Goal: Information Seeking & Learning: Learn about a topic

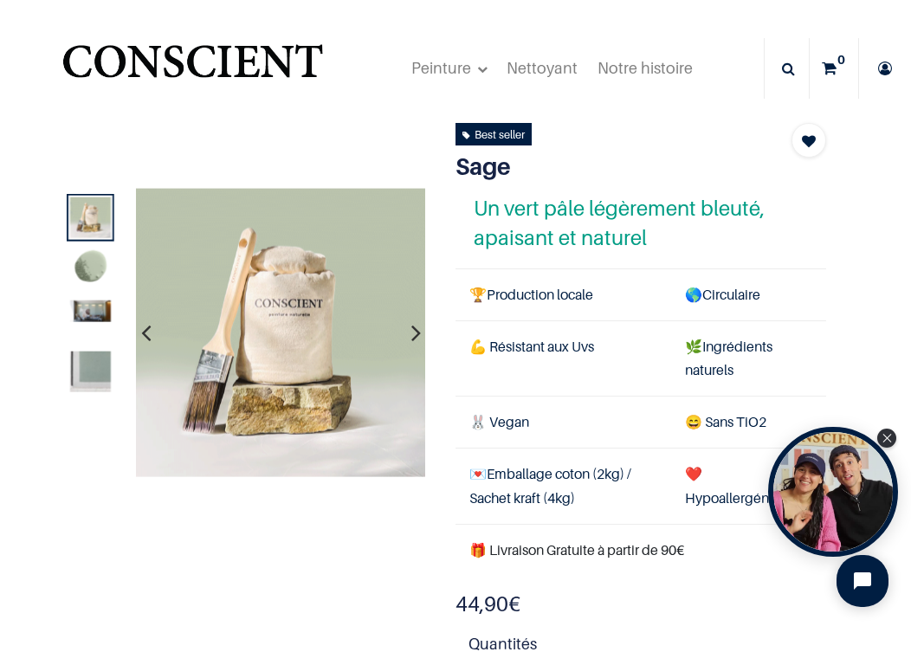
click at [93, 269] on img at bounding box center [90, 268] width 41 height 41
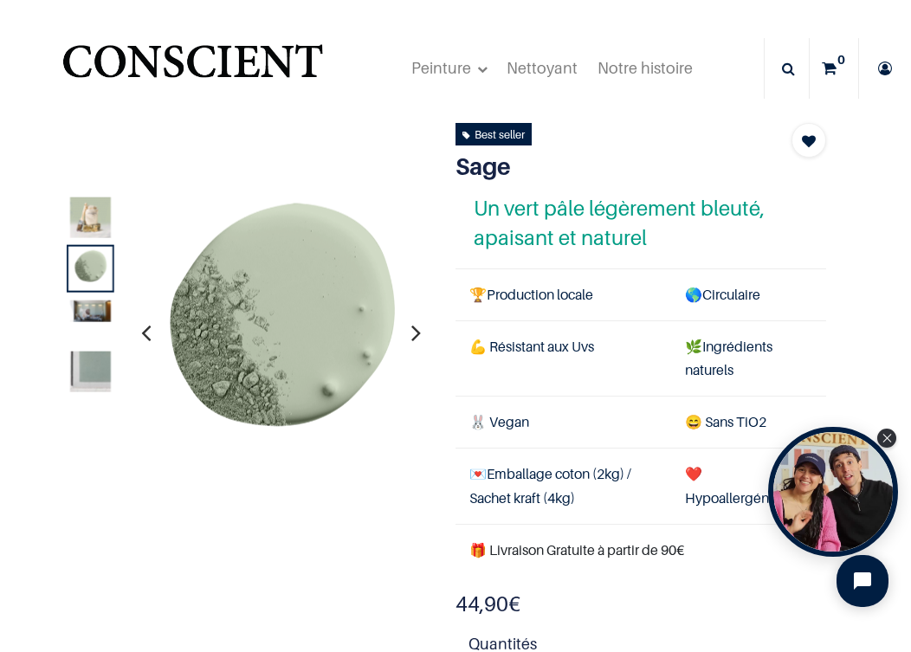
click at [88, 317] on img at bounding box center [90, 310] width 41 height 22
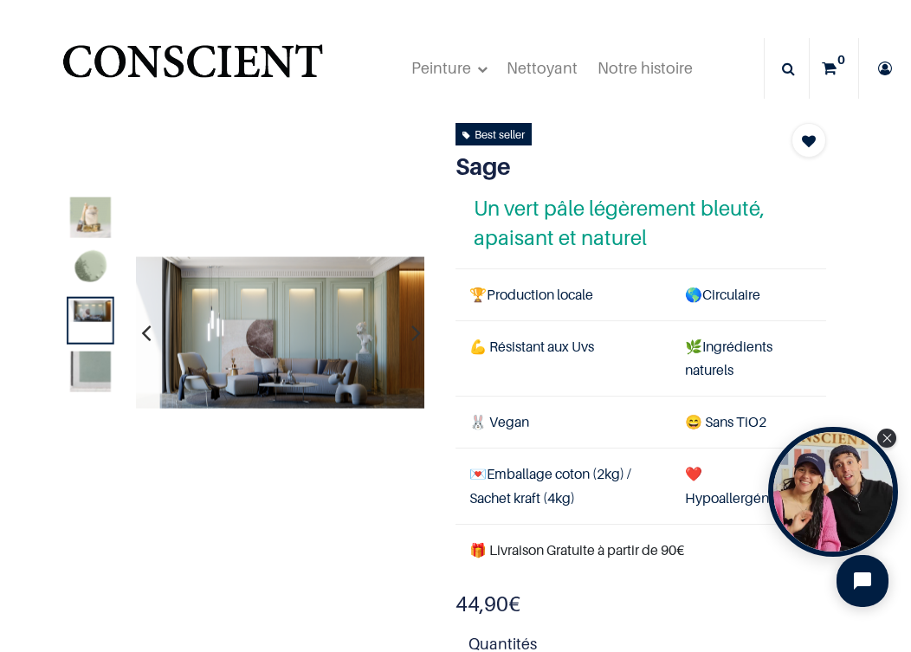
click at [94, 365] on img at bounding box center [90, 371] width 41 height 41
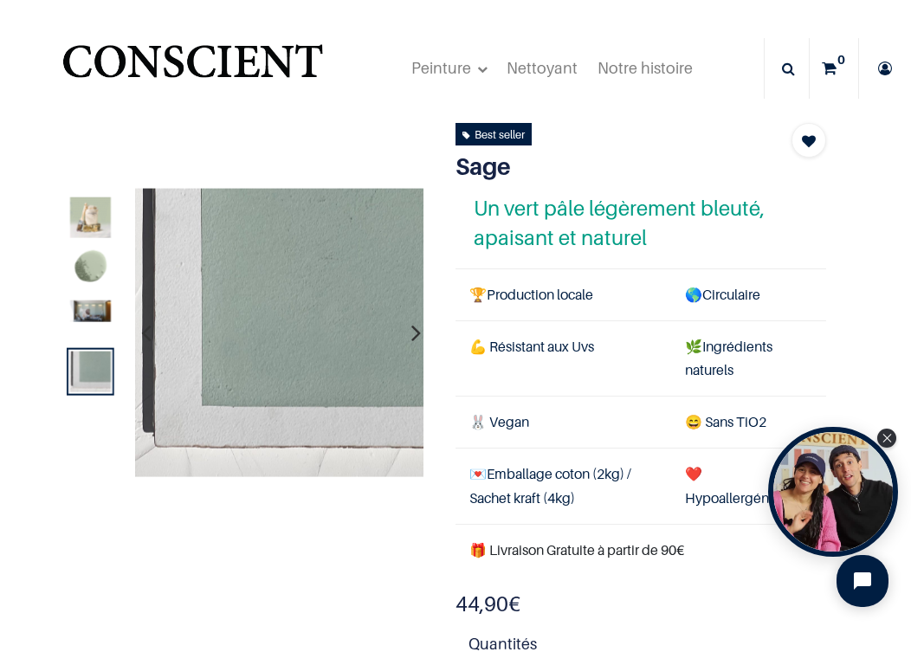
click at [89, 222] on img at bounding box center [90, 216] width 41 height 41
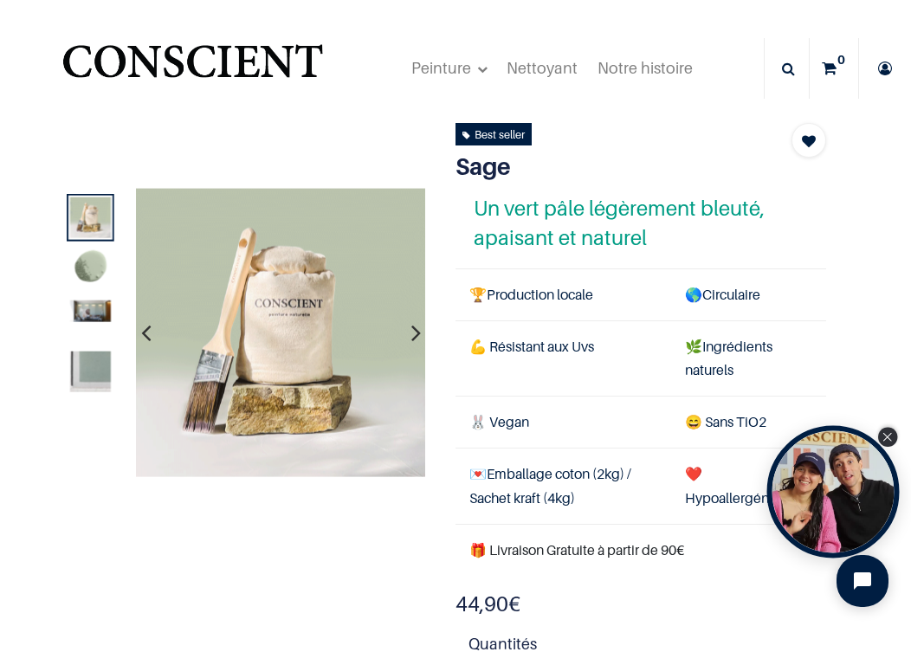
click at [885, 441] on icon "Close Tolstoy widget" at bounding box center [887, 437] width 10 height 9
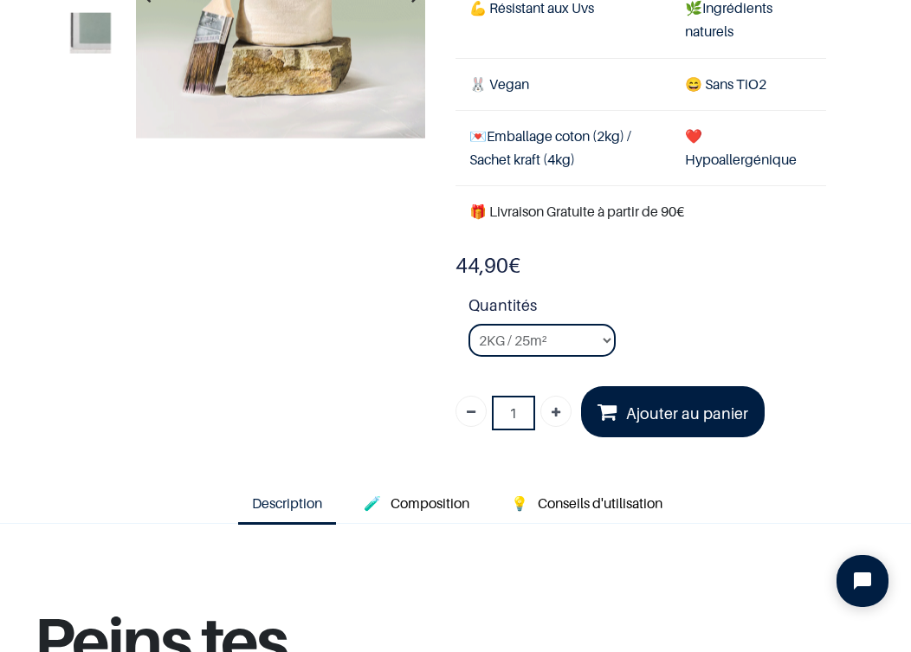
scroll to position [229, 0]
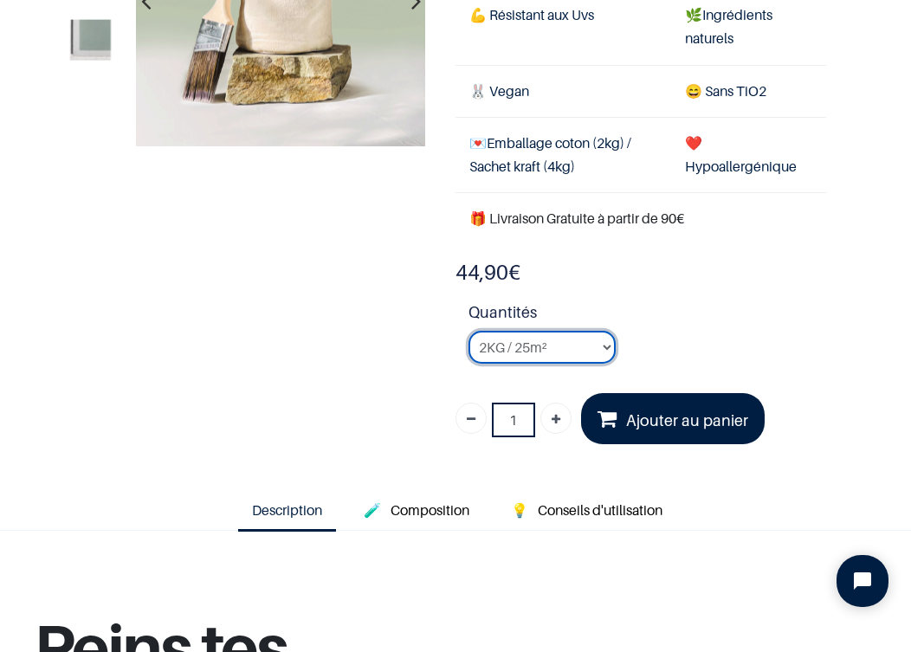
click at [608, 344] on select "2KG / 25m² 4KG / 50m² 8KG / 100m² Testeur" at bounding box center [541, 347] width 147 height 33
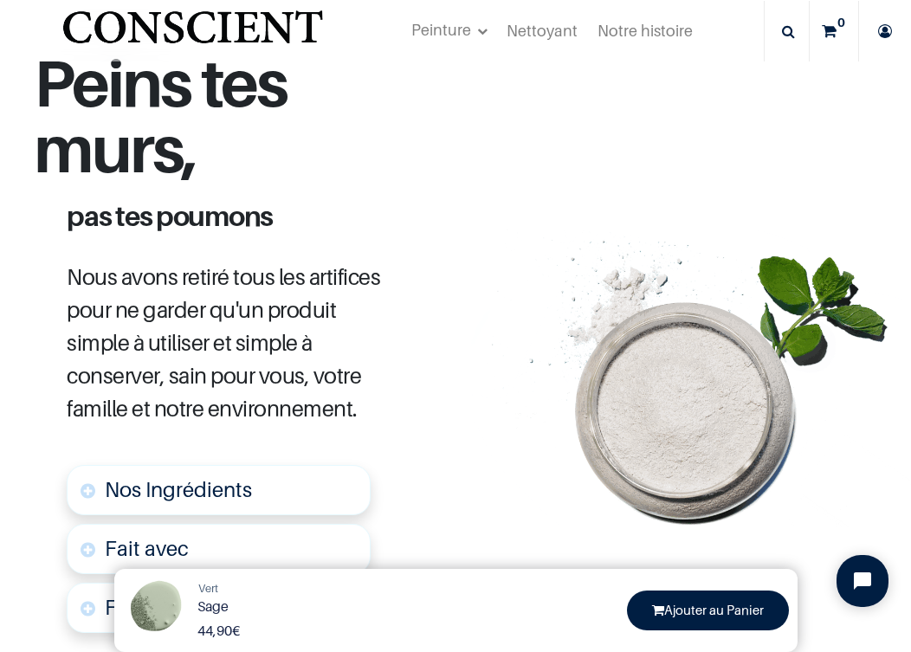
scroll to position [797, 0]
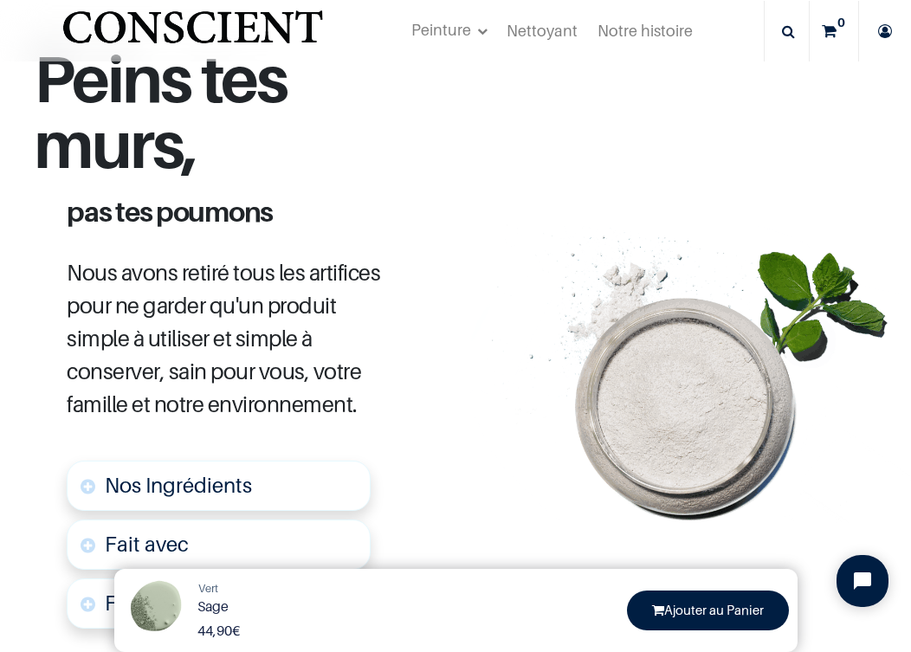
click at [343, 371] on span "Nous avons retiré tous les artifices pour ne garder qu'un produit simple à util…" at bounding box center [223, 338] width 313 height 158
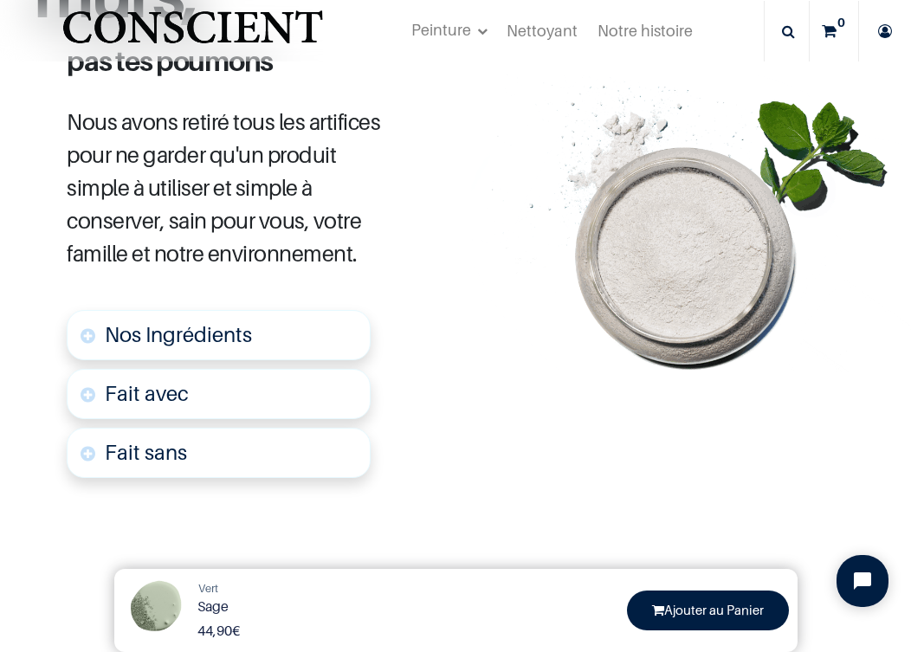
scroll to position [955, 0]
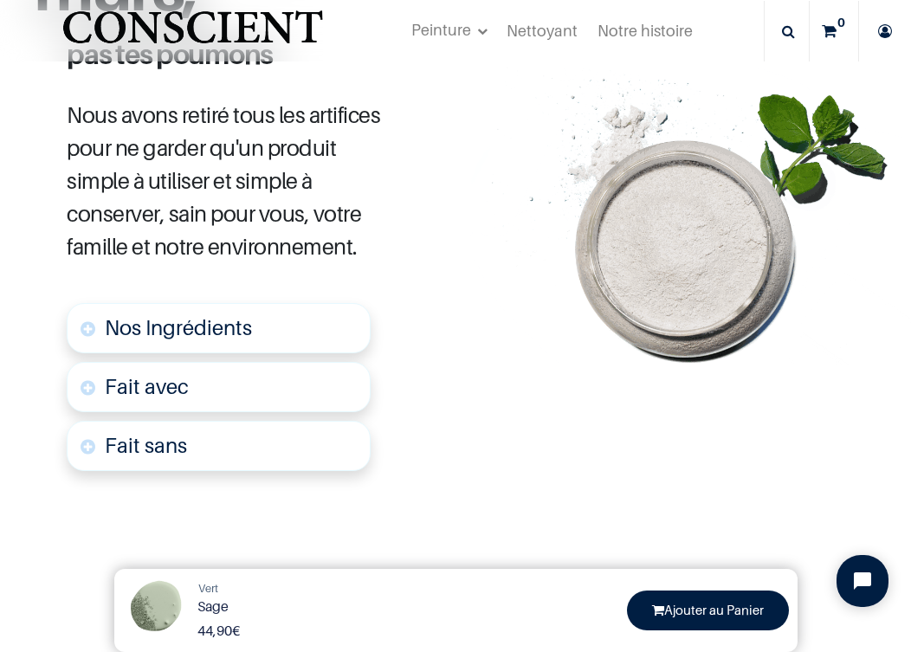
click at [160, 330] on span "Nos Ingrédients" at bounding box center [178, 327] width 147 height 25
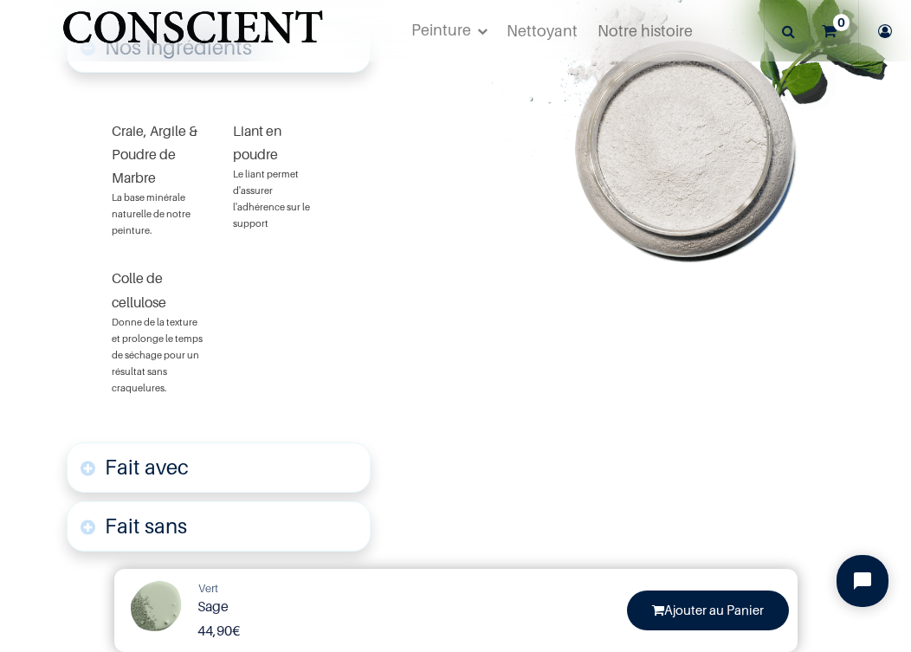
scroll to position [1236, 0]
click at [137, 471] on font "Fait avec" at bounding box center [147, 466] width 84 height 25
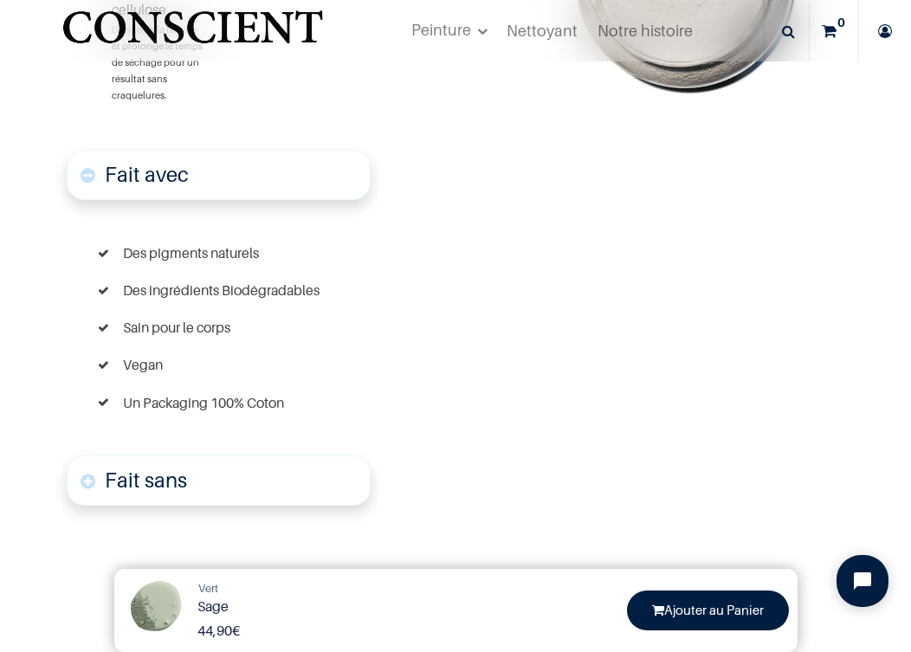
scroll to position [1552, 0]
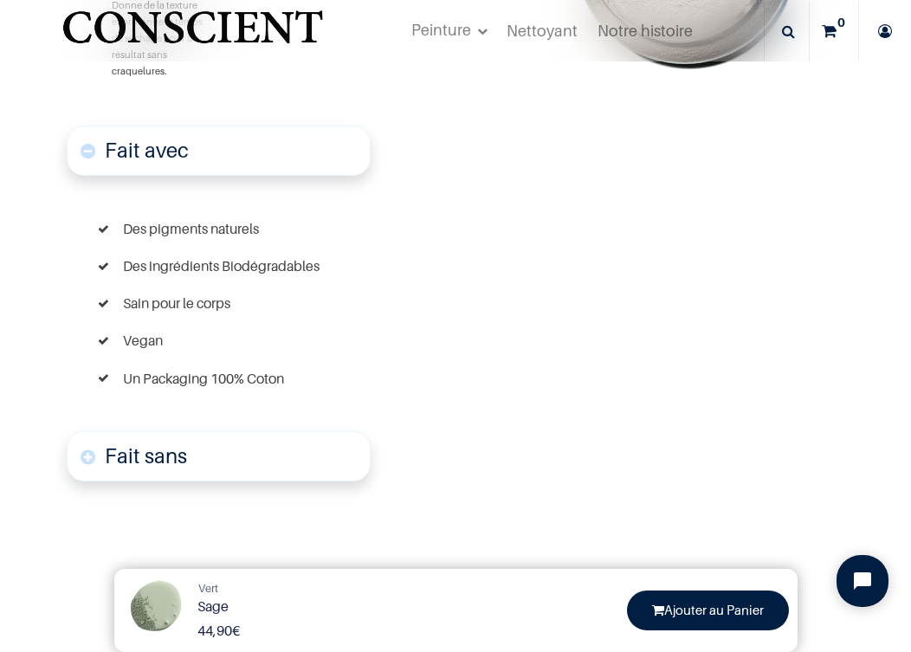
click at [142, 454] on font "Fait sans" at bounding box center [146, 455] width 82 height 25
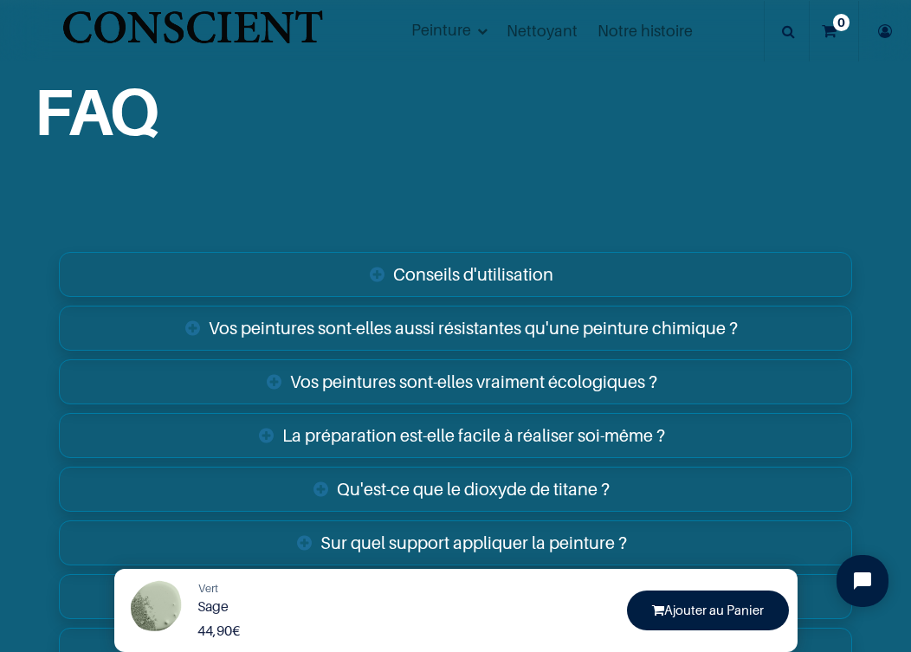
scroll to position [3518, 0]
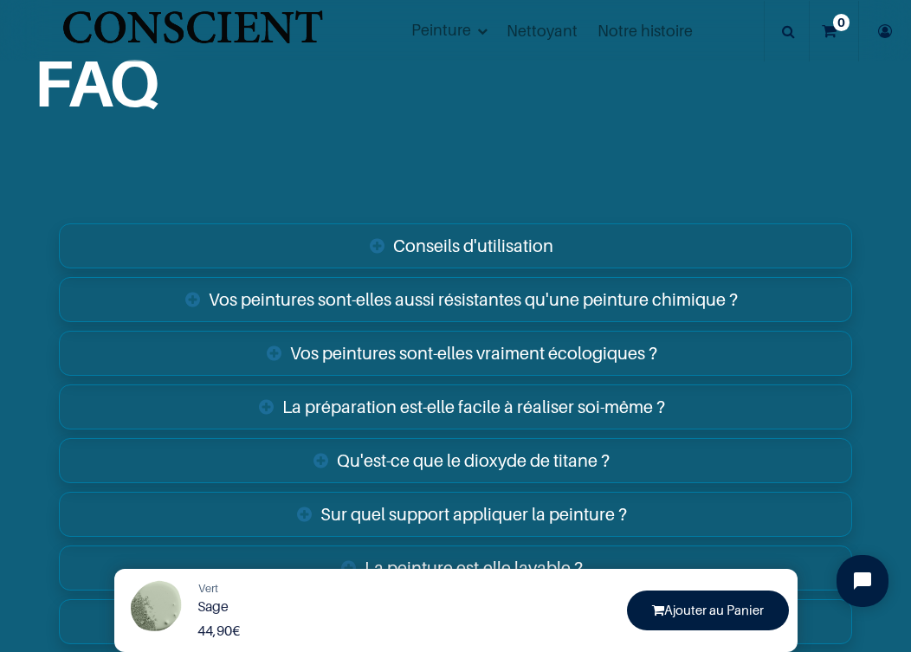
click at [398, 302] on link "Vos peintures sont-elles aussi résistantes qu'une peinture chimique ?" at bounding box center [456, 299] width 794 height 45
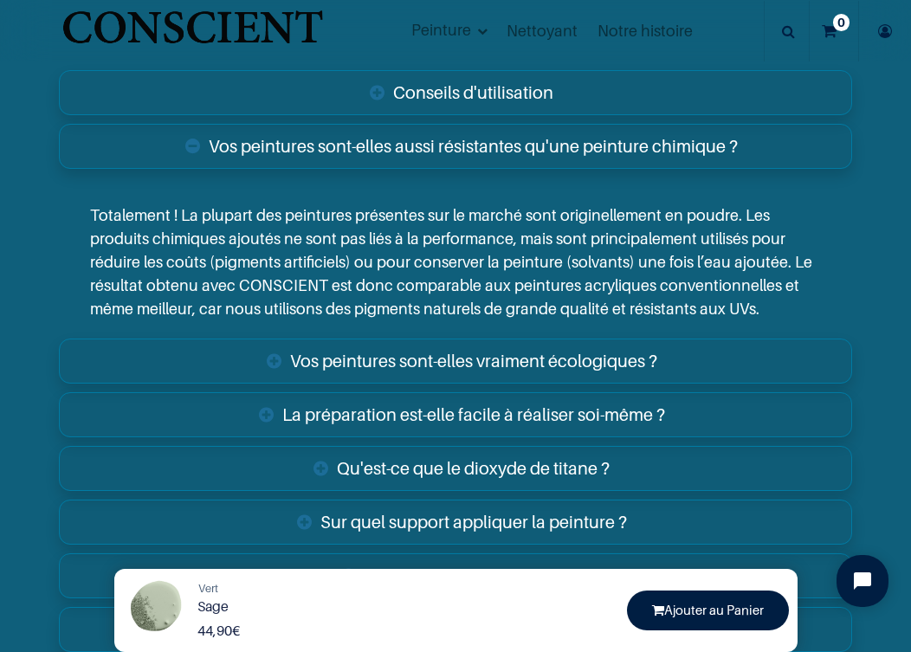
scroll to position [3688, 0]
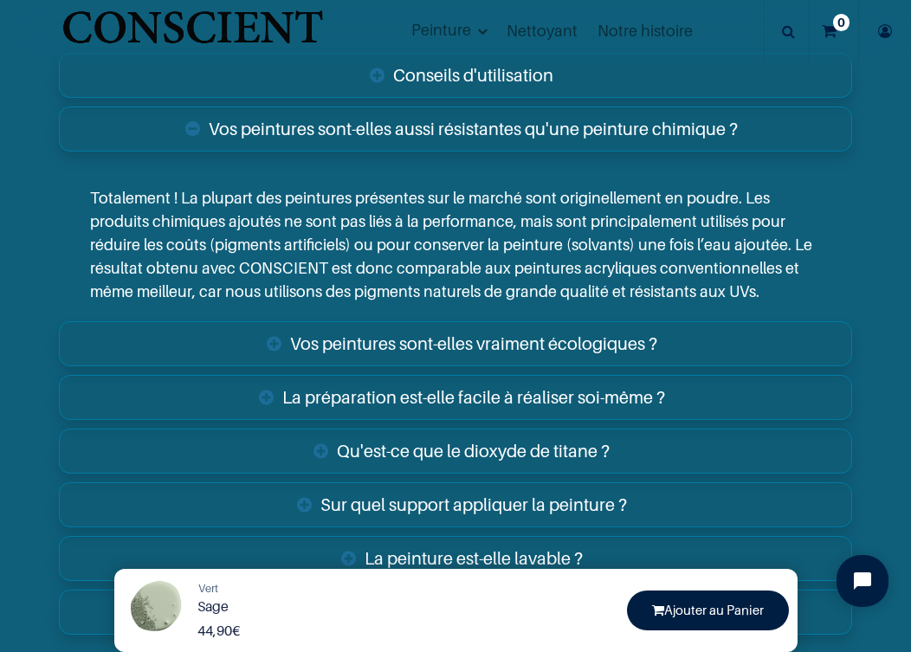
click at [396, 356] on link "Vos peintures sont-elles vraiment écologiques ?" at bounding box center [456, 343] width 794 height 45
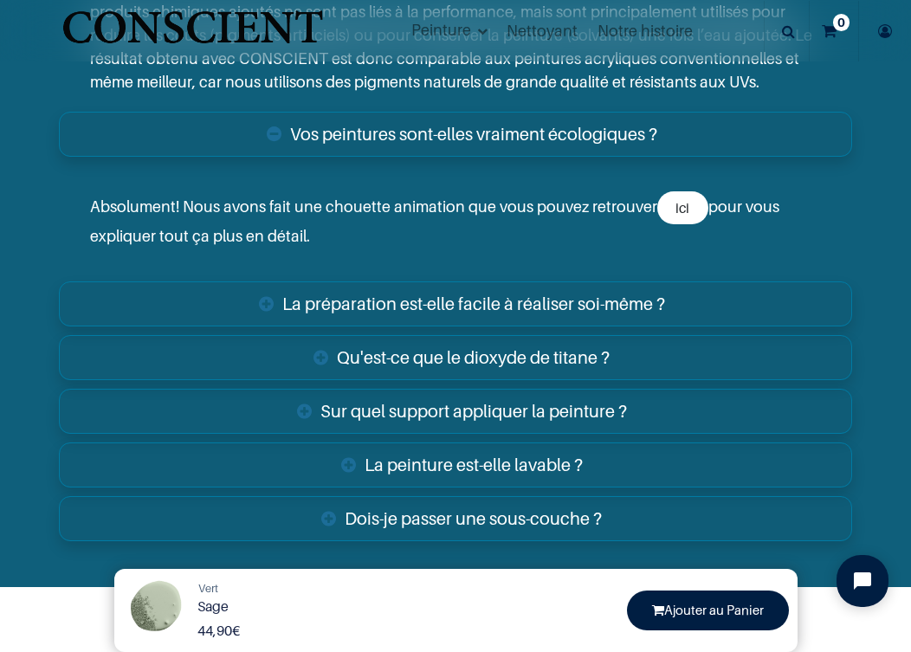
scroll to position [3906, 0]
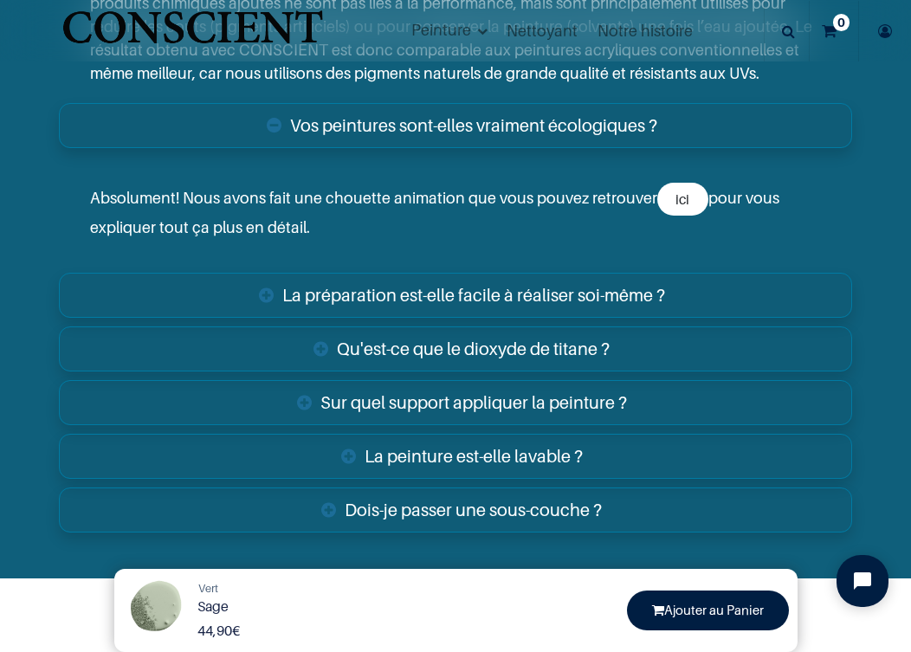
click at [453, 294] on link "La préparation est-elle facile à réaliser soi-même ?" at bounding box center [456, 295] width 794 height 45
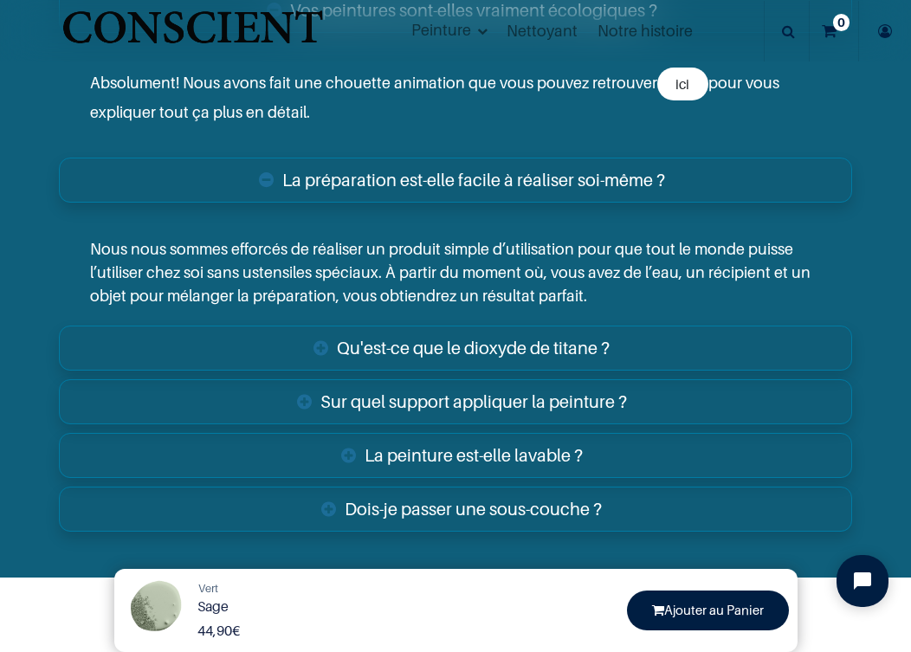
scroll to position [4023, 0]
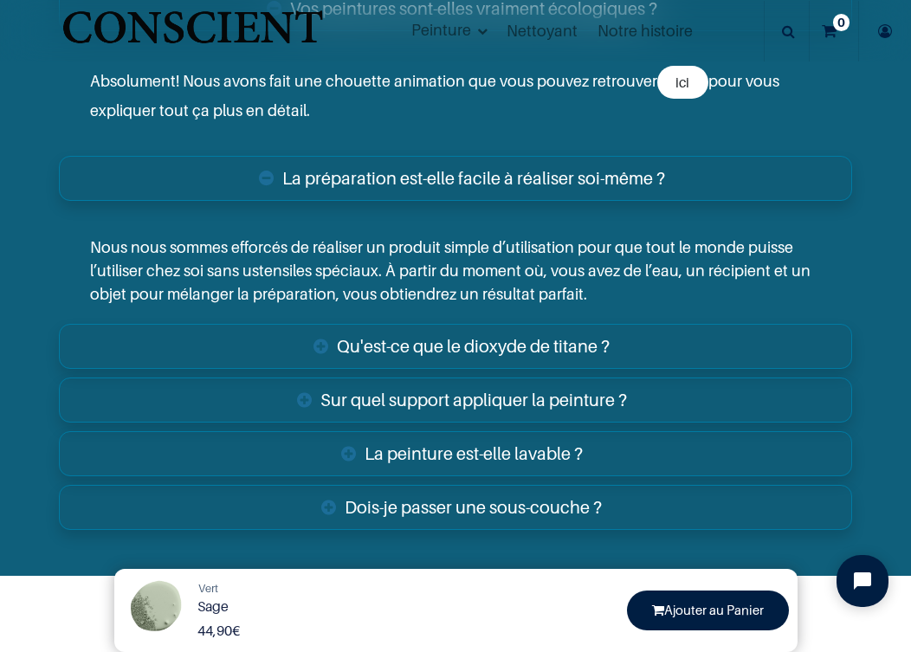
click at [435, 356] on link "Qu'est-ce que le dioxyde de titane ?" at bounding box center [456, 346] width 794 height 45
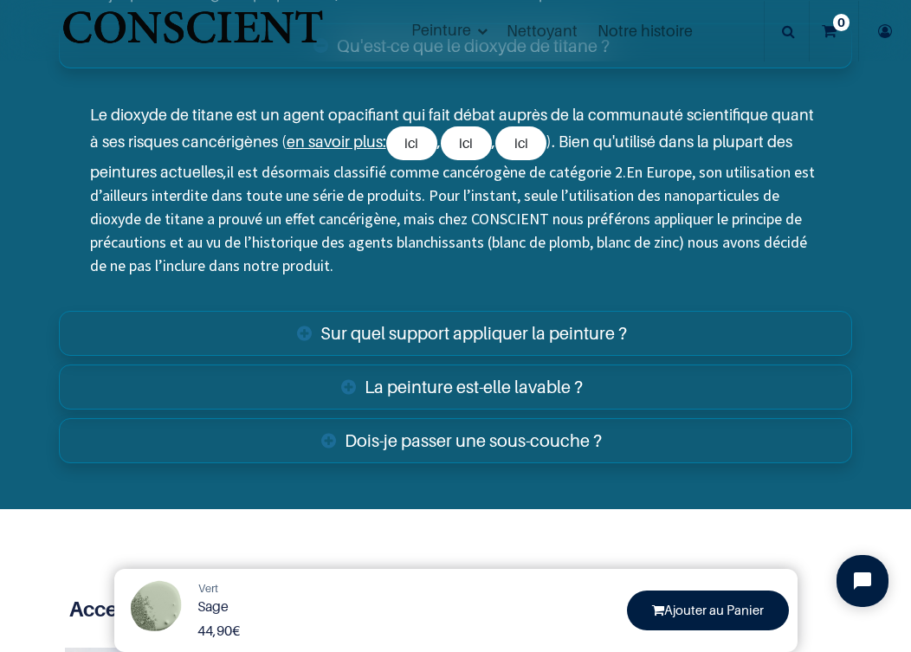
scroll to position [4330, 0]
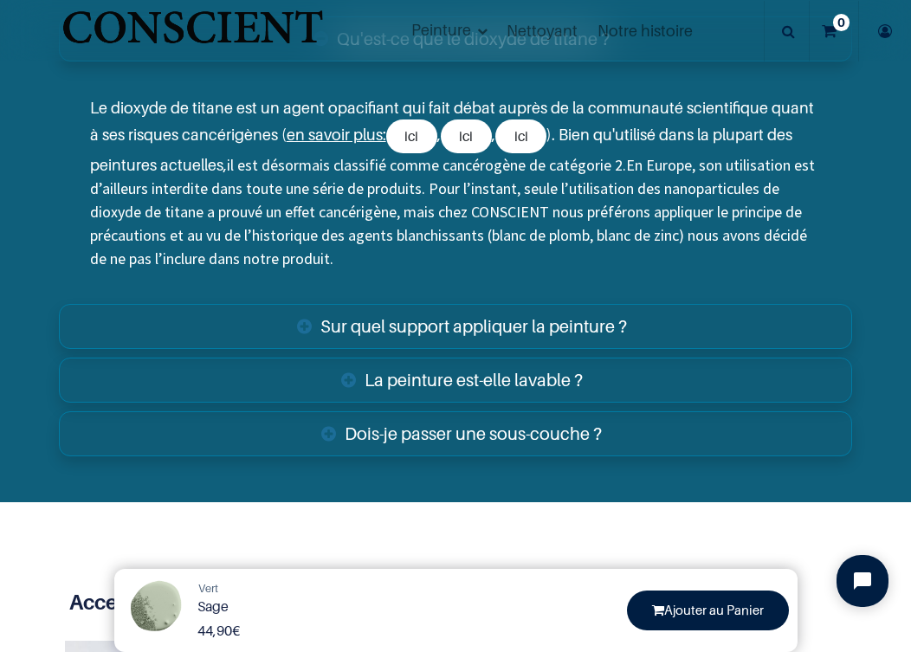
click at [437, 336] on link "Sur quel support appliquer la peinture ?" at bounding box center [456, 326] width 794 height 45
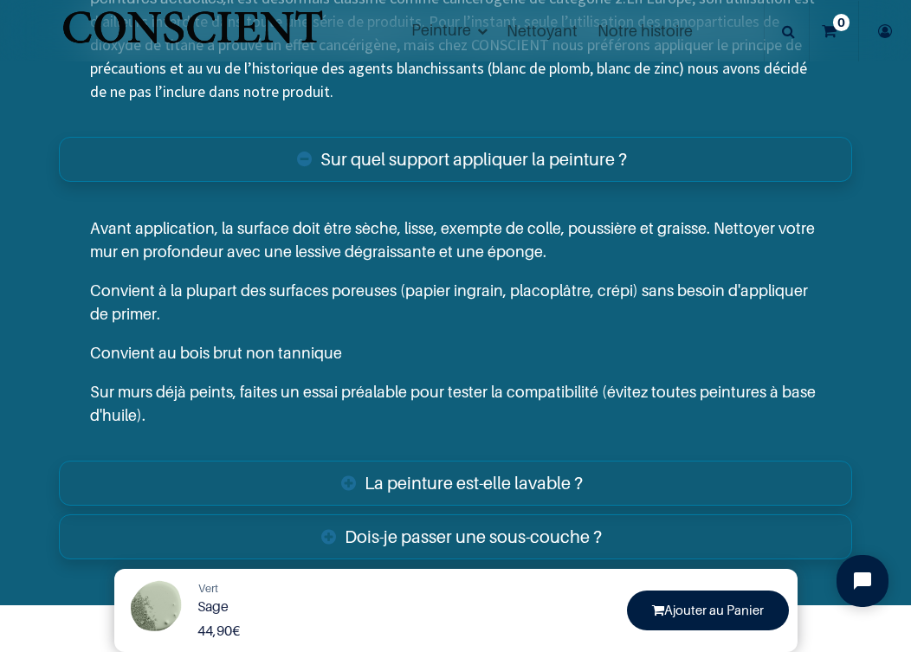
scroll to position [4503, 0]
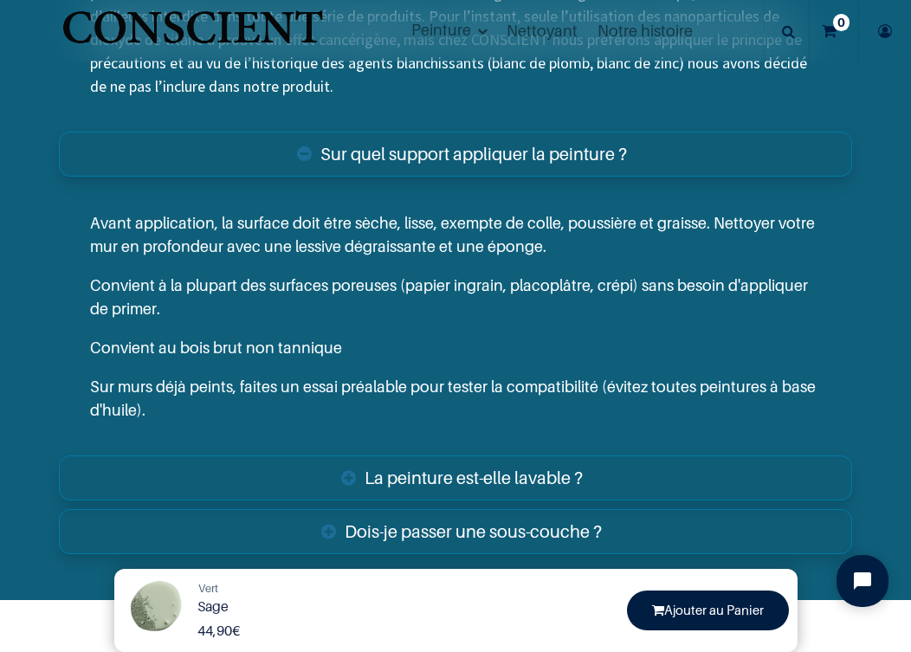
click at [308, 352] on p "Convient au bois brut non tannique" at bounding box center [455, 347] width 731 height 23
click at [463, 478] on link "La peinture est-elle lavable ?" at bounding box center [456, 477] width 794 height 45
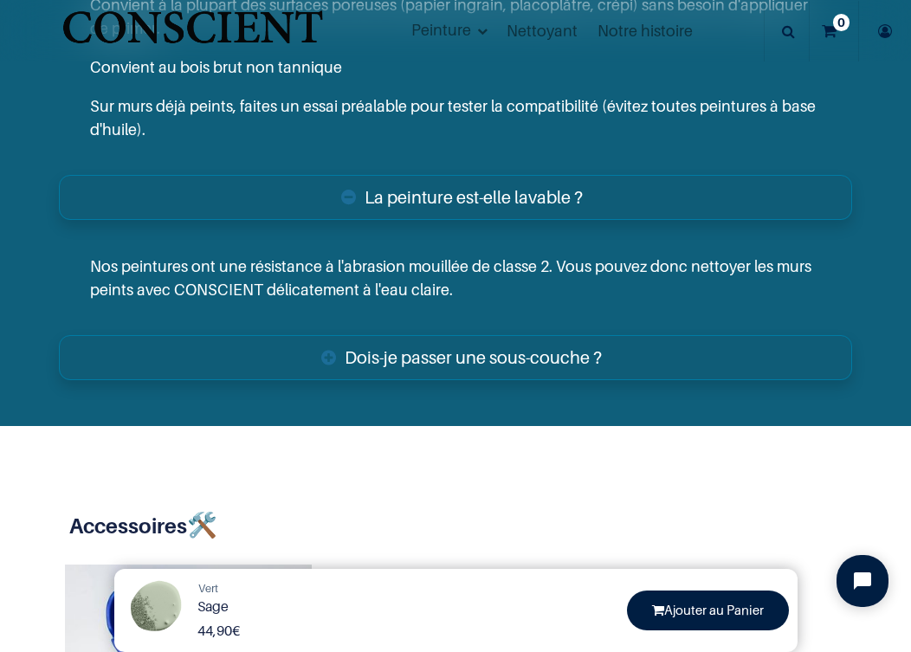
scroll to position [4787, 0]
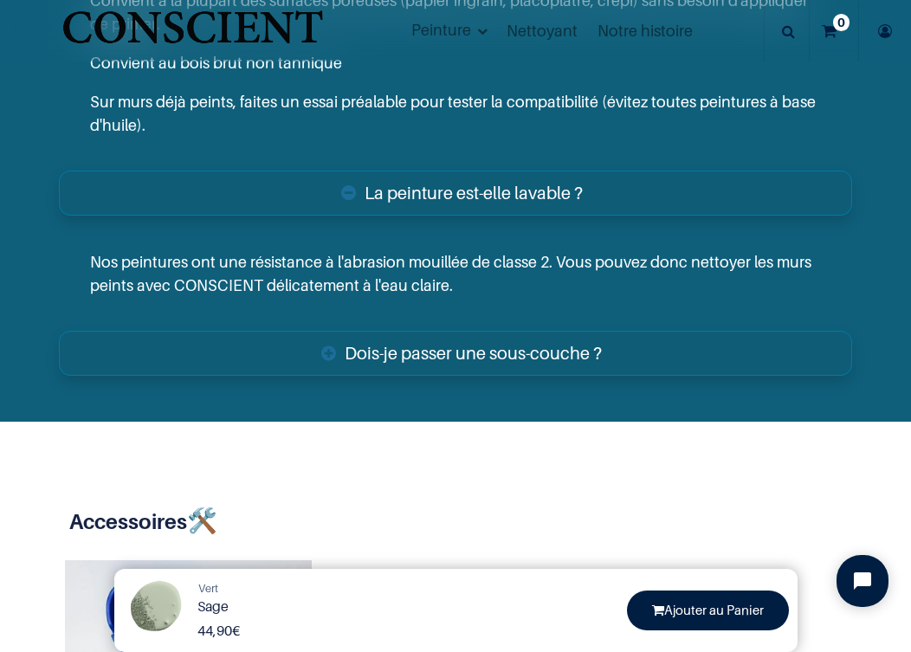
click at [481, 357] on link "Dois-je passer une sous-couche ?" at bounding box center [456, 353] width 794 height 45
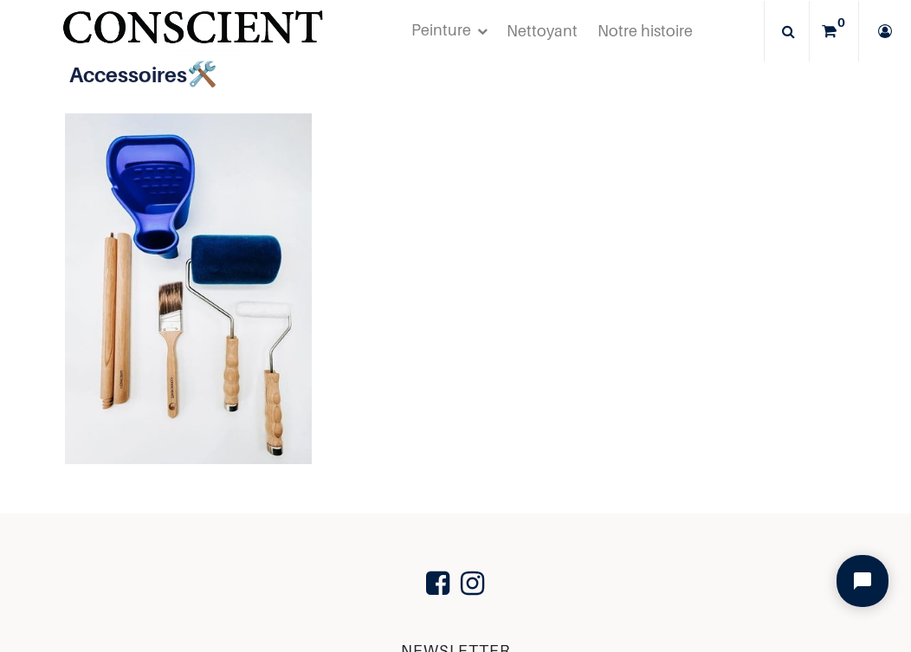
scroll to position [5343, 0]
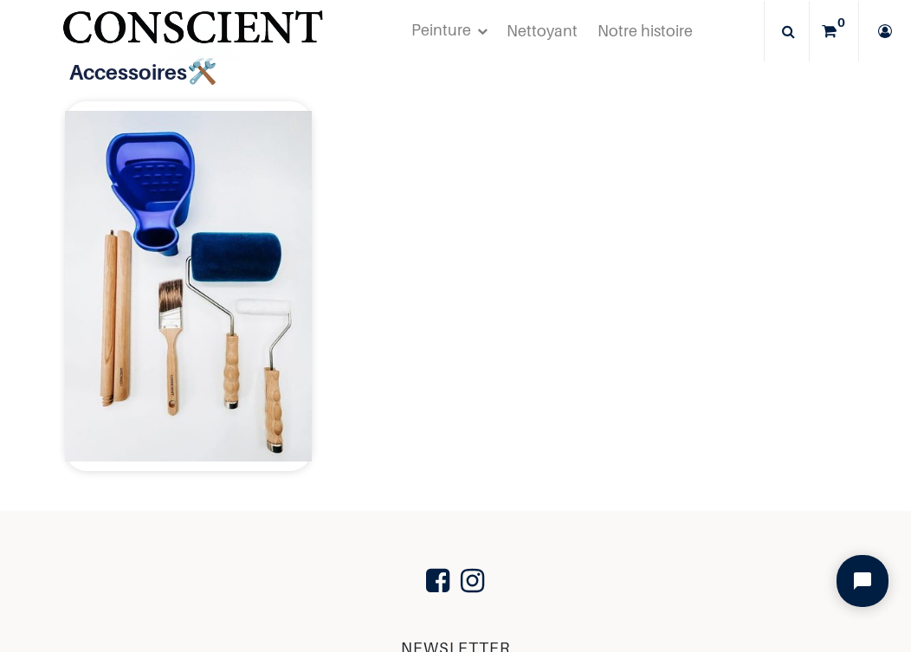
click at [184, 284] on img at bounding box center [188, 286] width 247 height 370
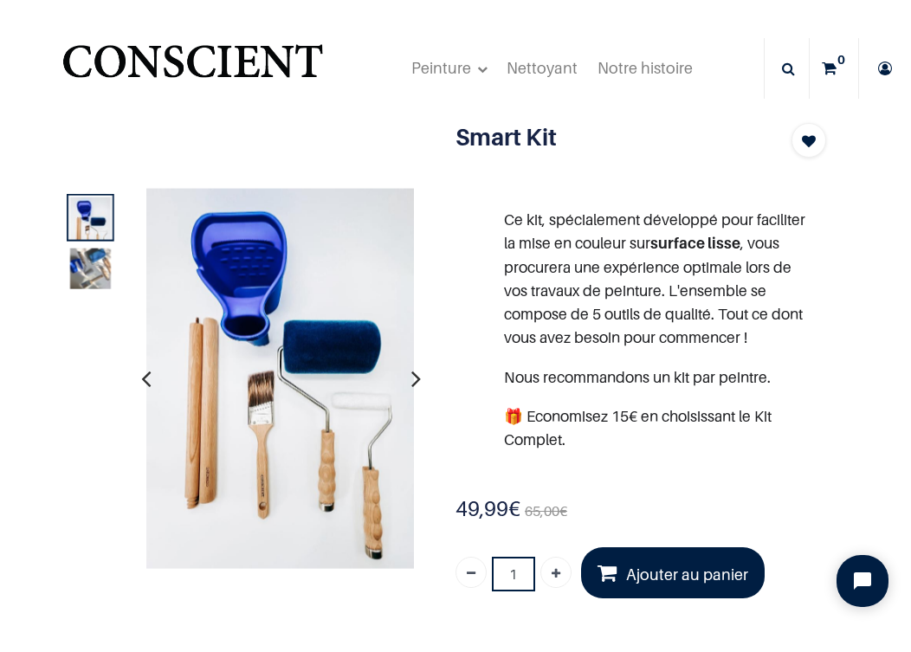
click at [84, 274] on img at bounding box center [90, 268] width 41 height 41
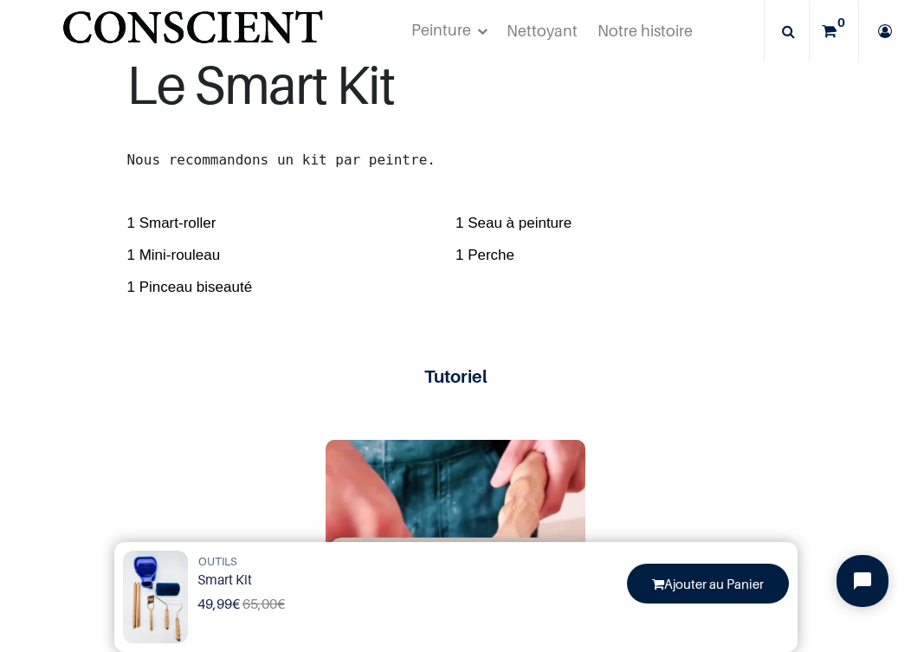
scroll to position [280, 0]
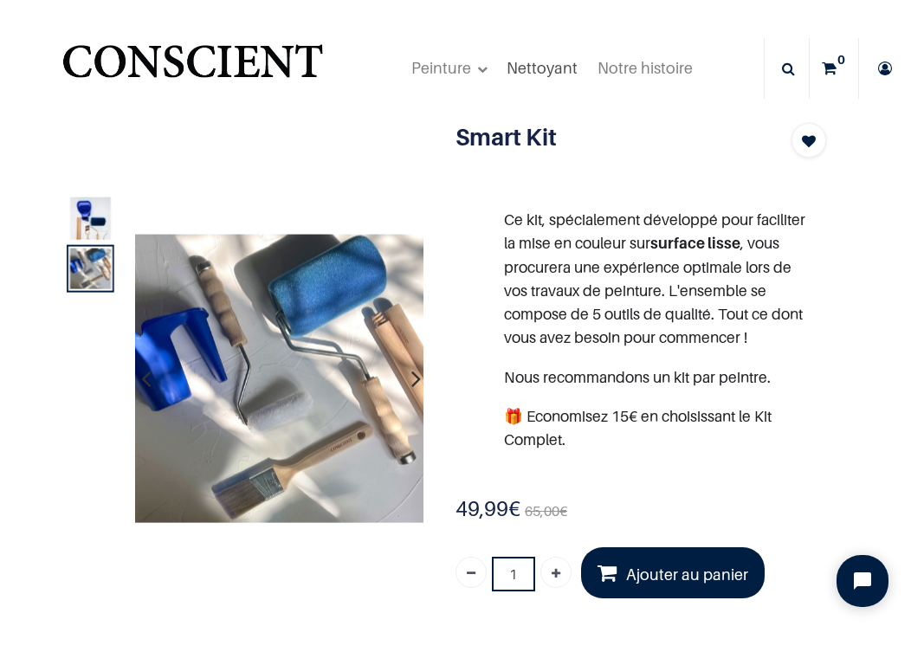
click at [549, 63] on span "Nettoyant" at bounding box center [541, 68] width 71 height 18
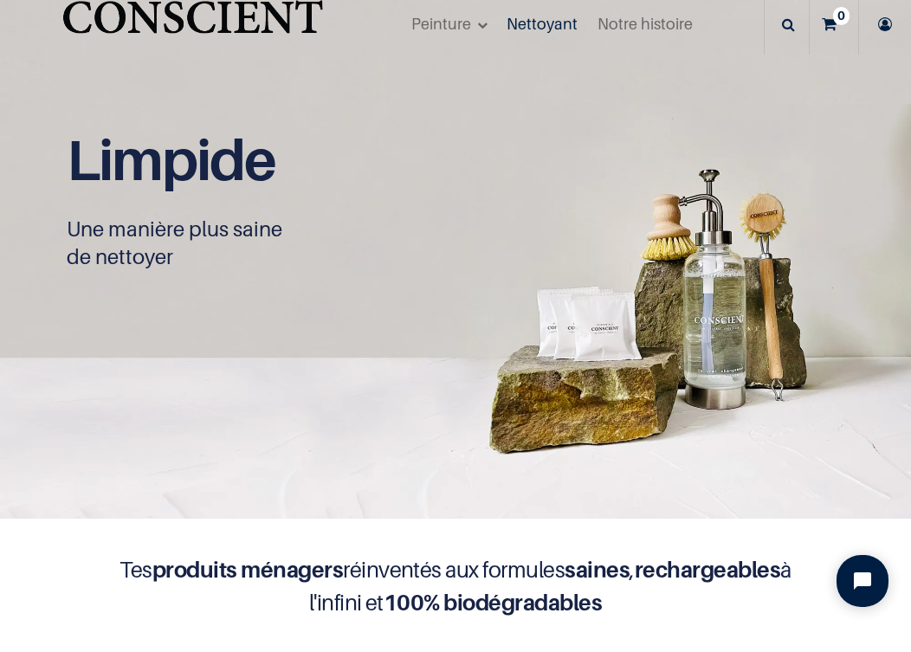
scroll to position [21, 0]
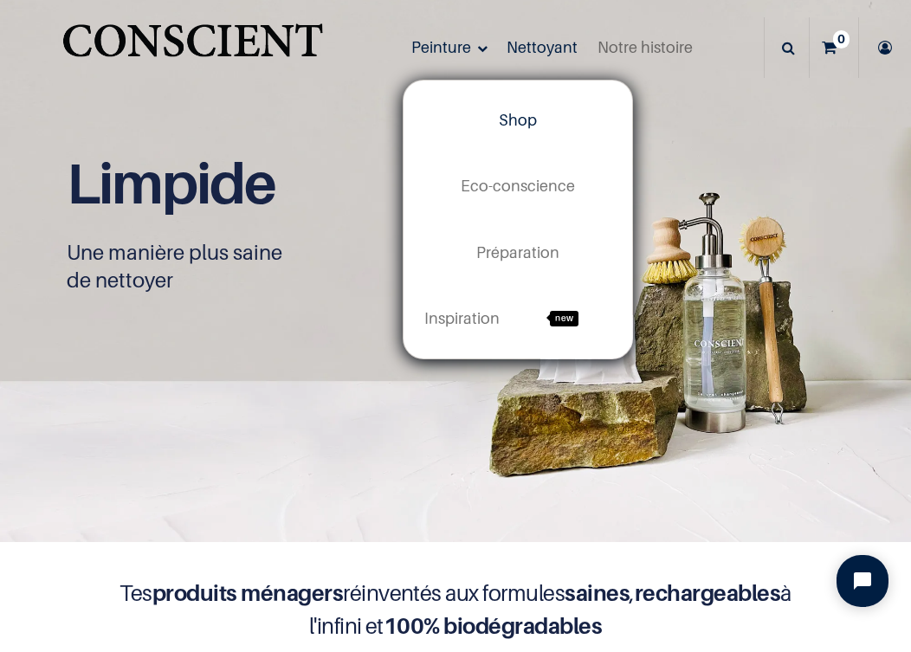
click at [524, 128] on span "Shop" at bounding box center [518, 120] width 38 height 18
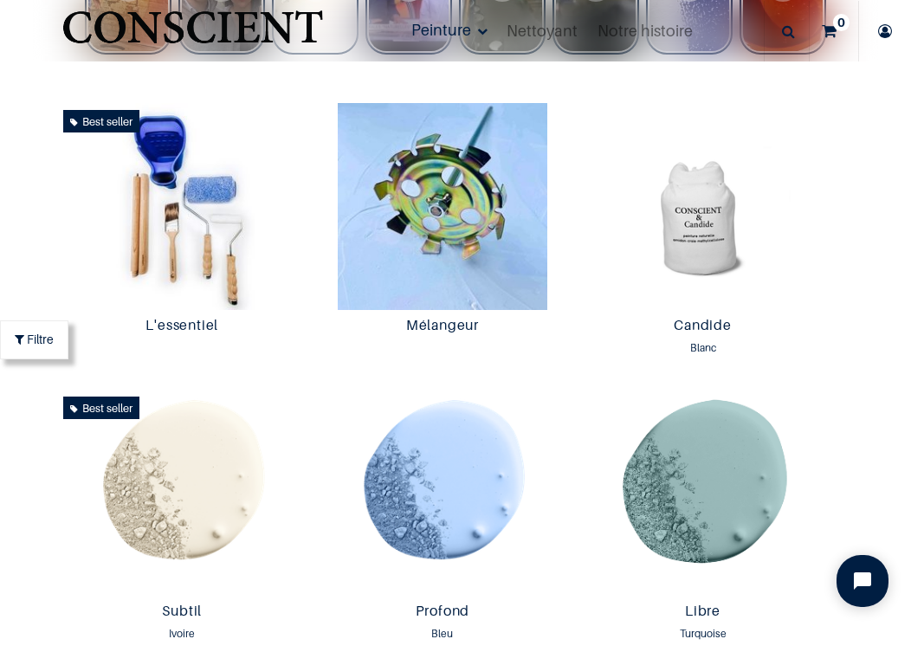
scroll to position [850, 0]
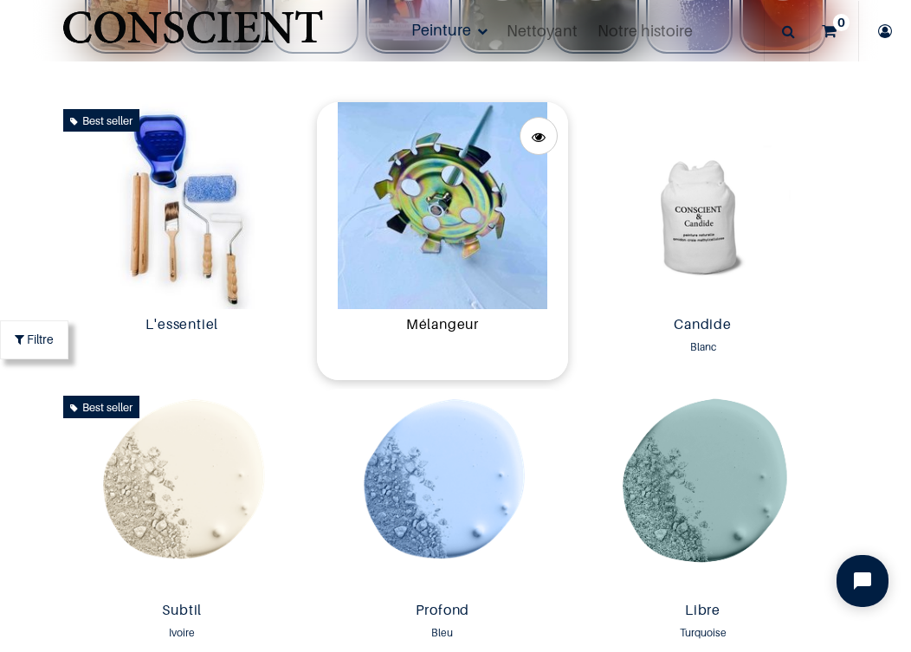
click at [447, 322] on link "Mélangeur" at bounding box center [443, 326] width 238 height 20
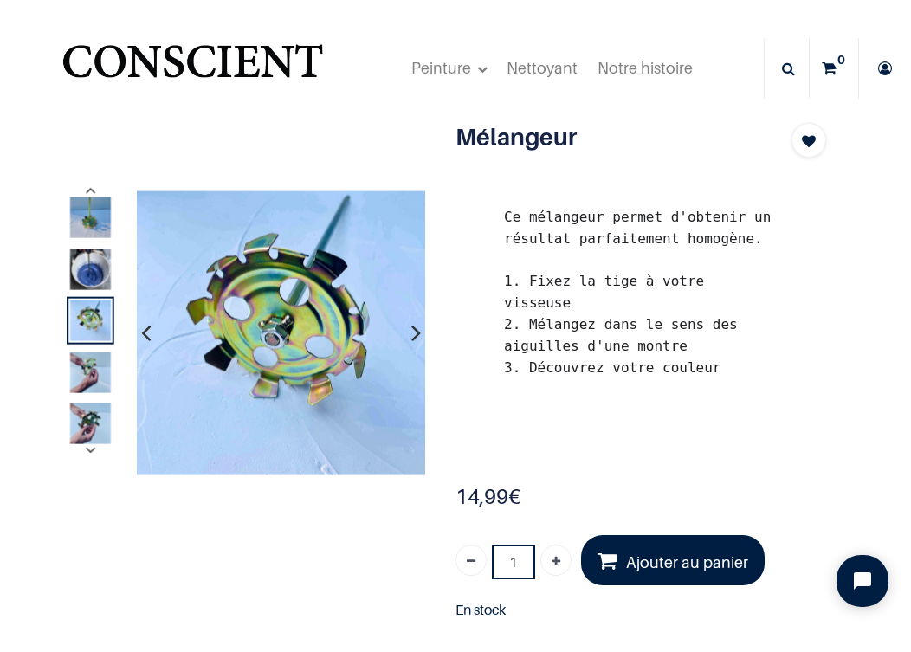
click at [93, 212] on img at bounding box center [90, 217] width 41 height 41
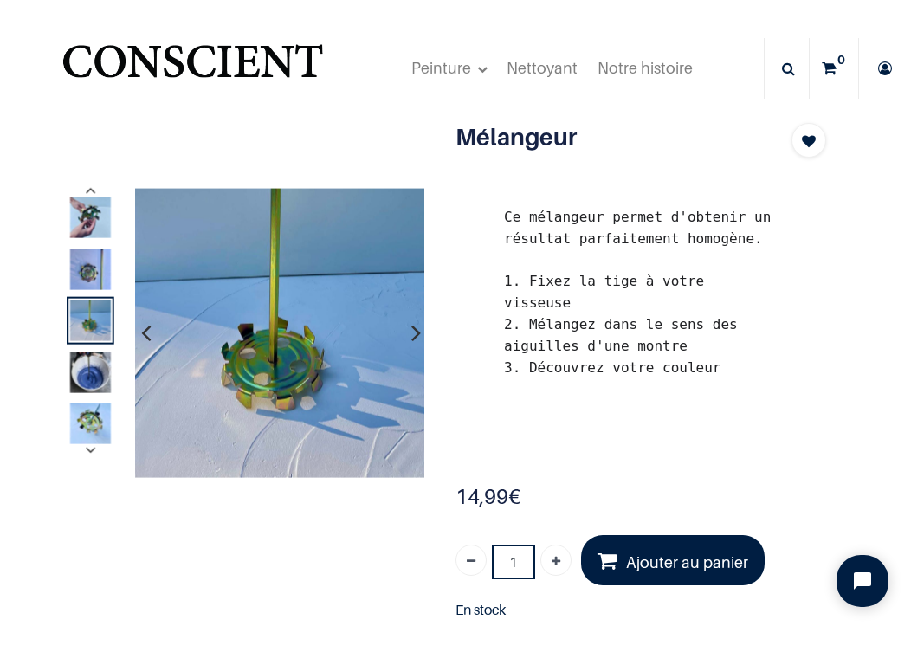
click at [91, 263] on img at bounding box center [90, 268] width 41 height 41
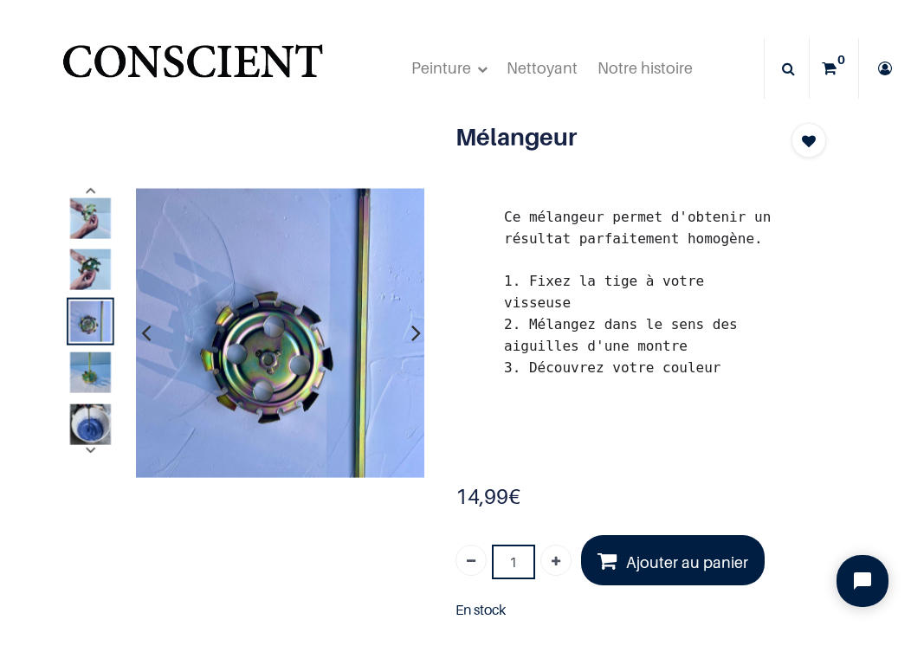
click at [86, 378] on img at bounding box center [90, 371] width 41 height 41
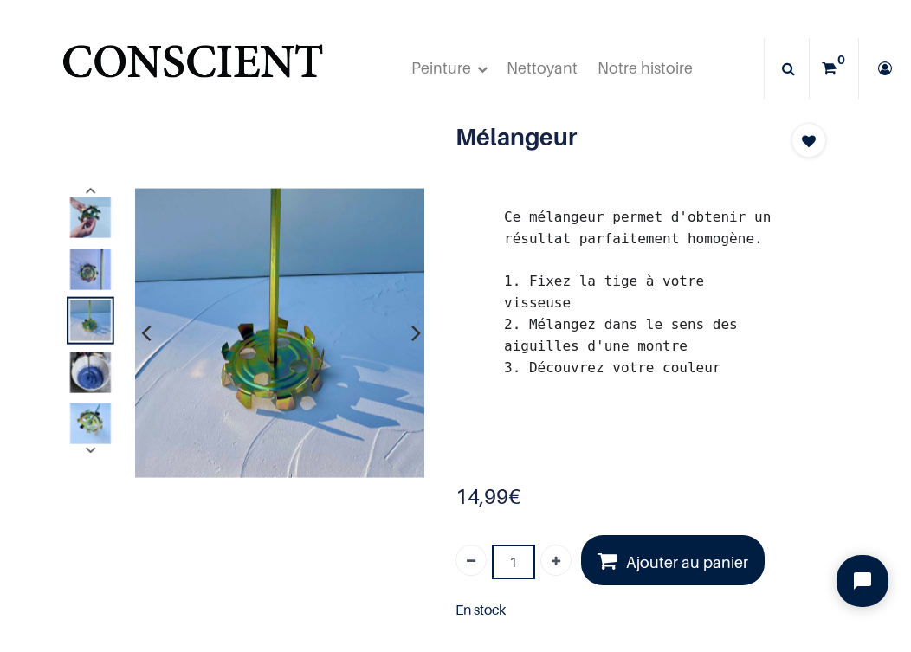
click at [88, 376] on img at bounding box center [90, 371] width 41 height 41
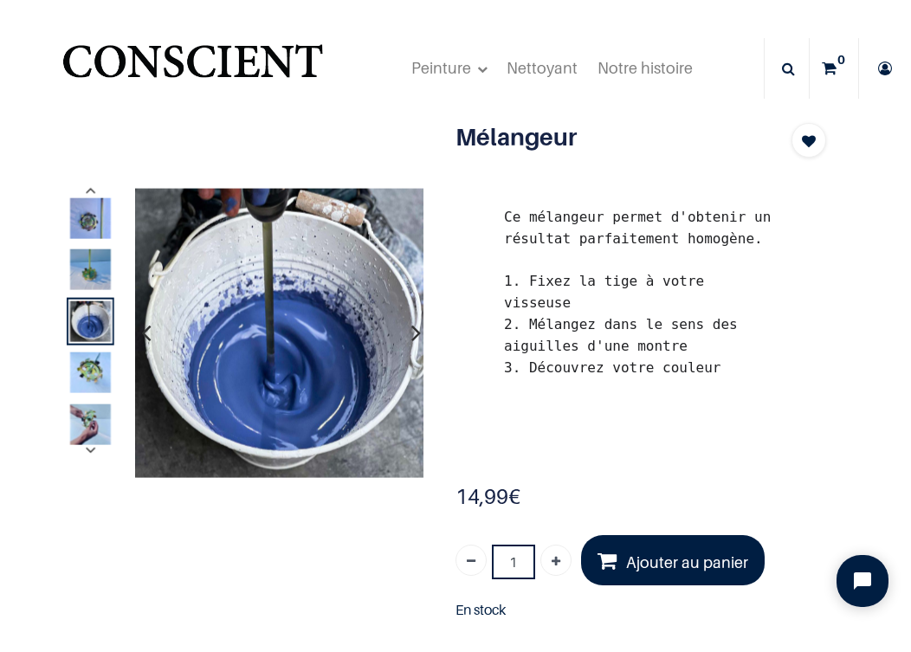
click at [91, 421] on img at bounding box center [90, 423] width 41 height 41
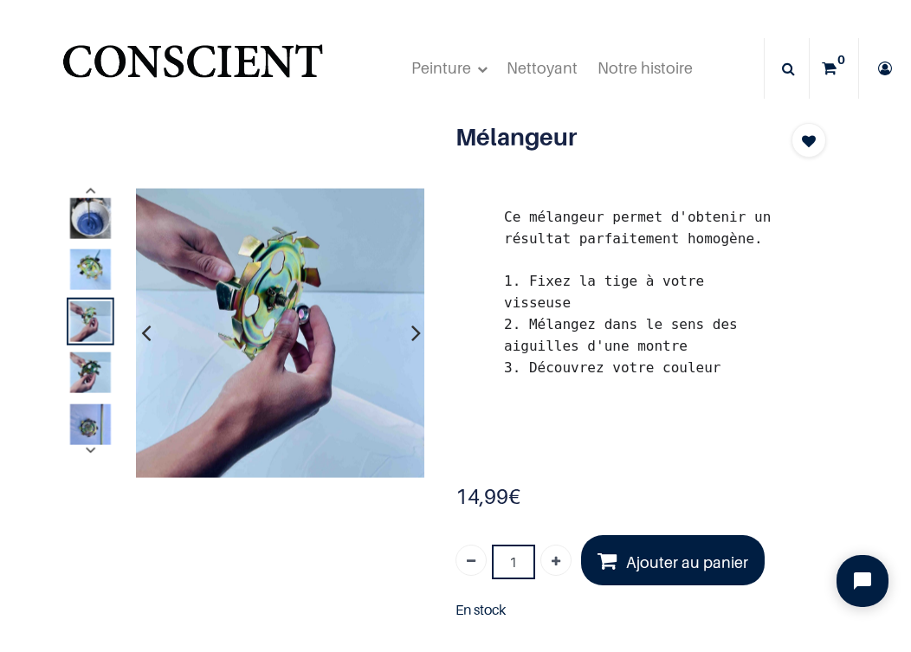
click at [88, 454] on button "button" at bounding box center [90, 451] width 42 height 20
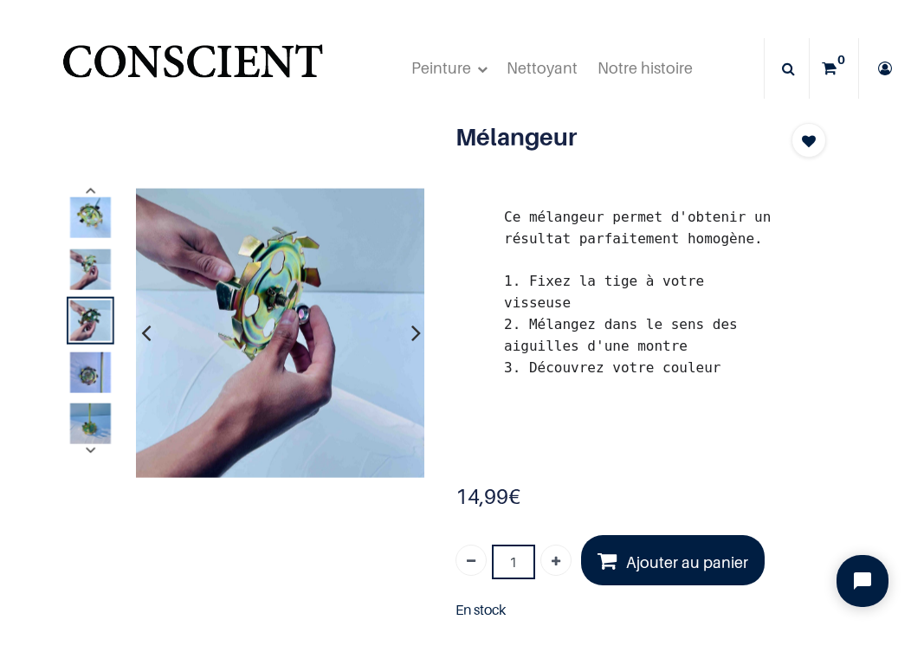
click at [88, 422] on img at bounding box center [90, 422] width 41 height 41
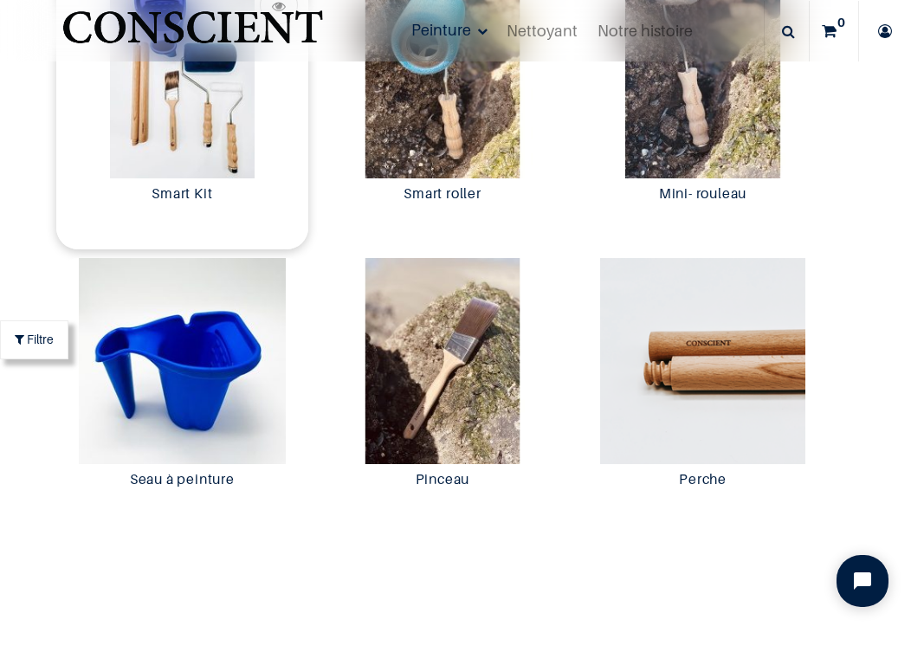
scroll to position [4128, 0]
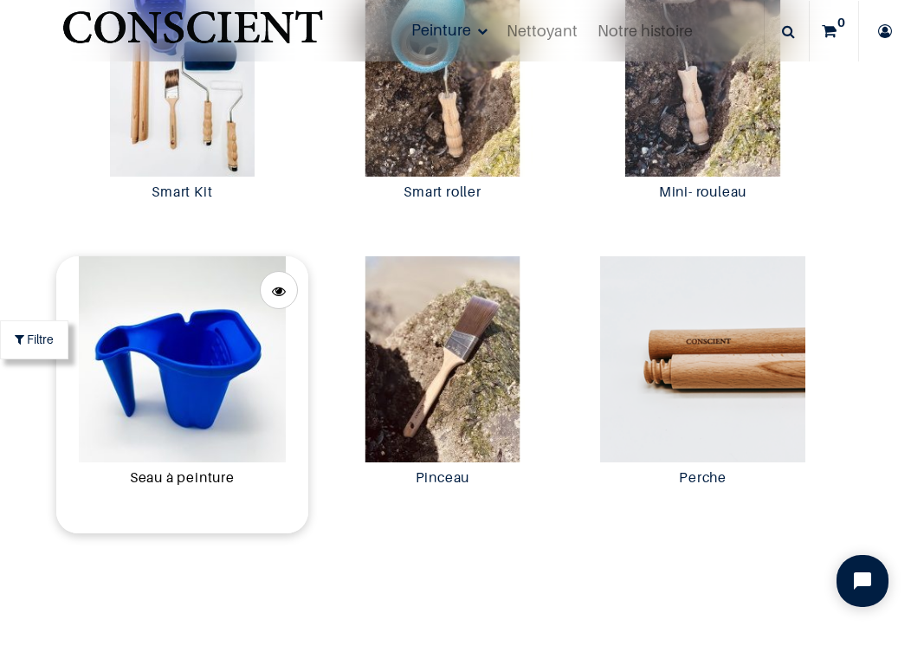
click at [212, 478] on link "Seau à peinture" at bounding box center [182, 479] width 238 height 20
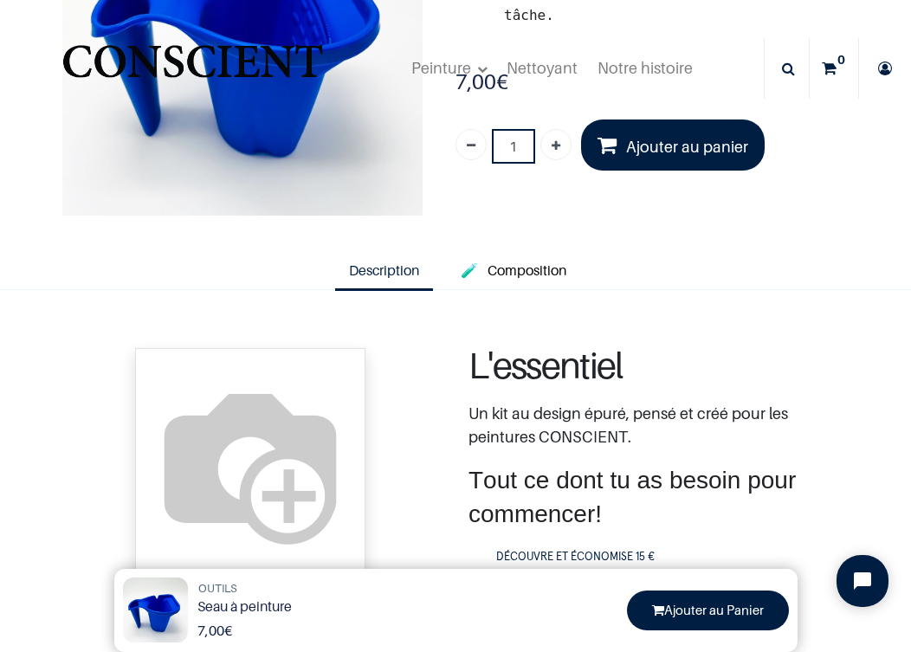
scroll to position [143, 0]
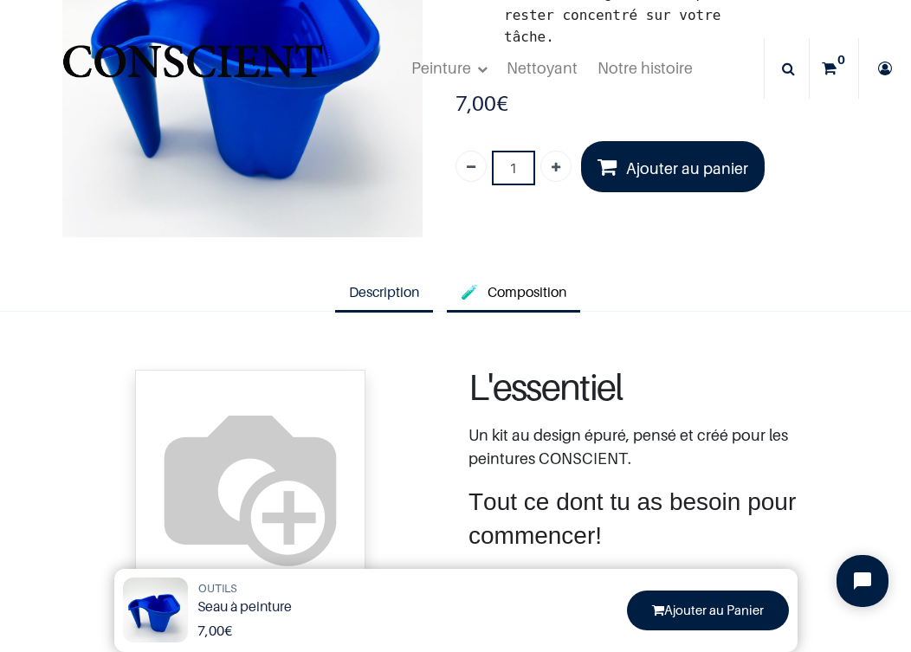
click at [505, 285] on span "Composition" at bounding box center [526, 291] width 79 height 17
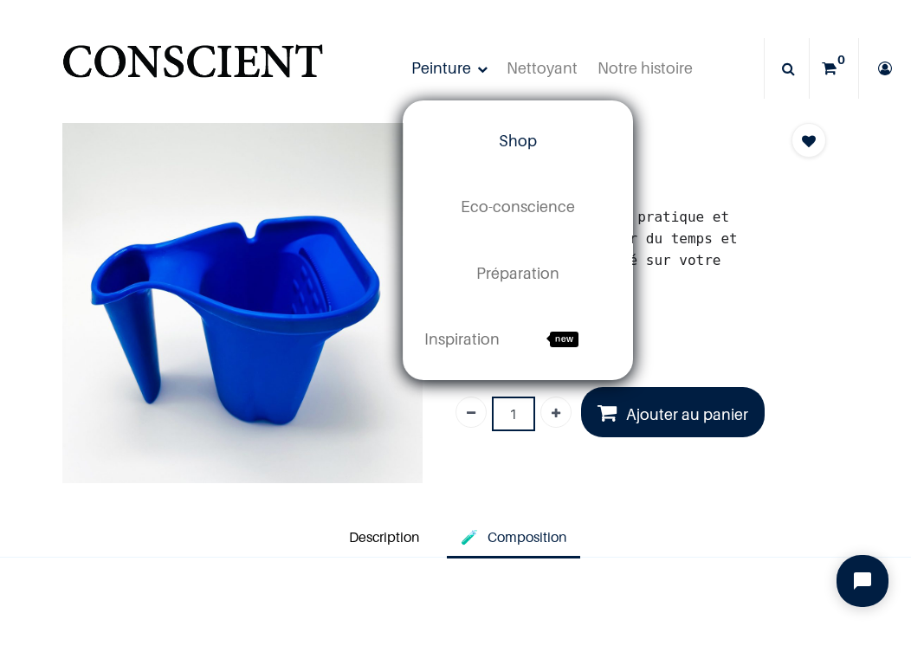
click at [519, 135] on span "Shop" at bounding box center [518, 141] width 38 height 18
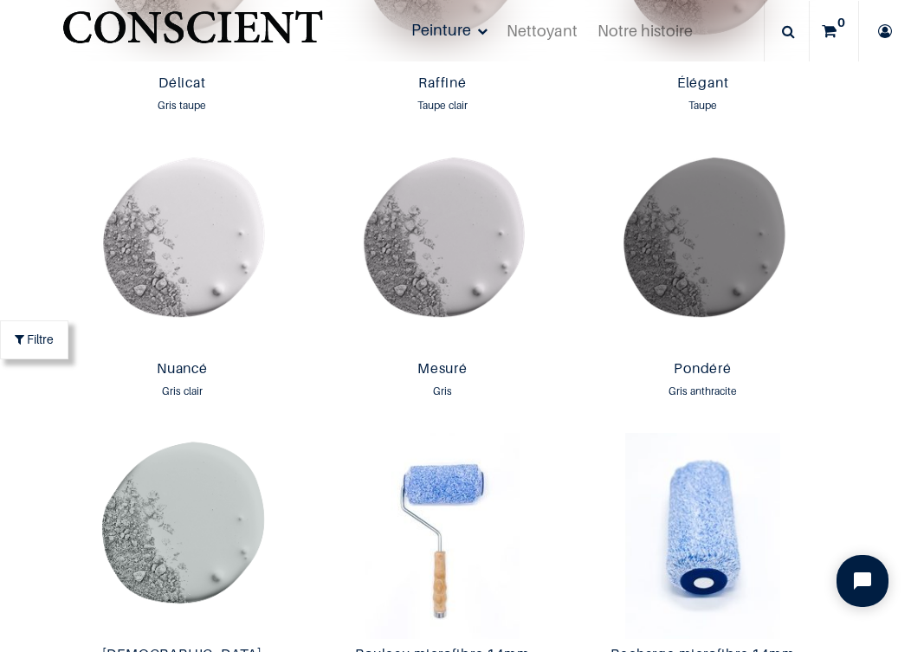
scroll to position [3247, 0]
